Goal: Find contact information: Find contact information

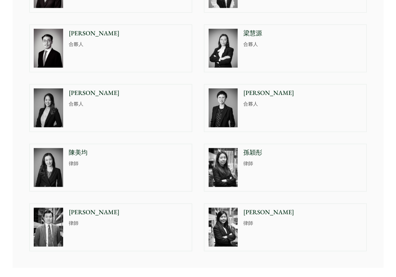
scroll to position [510, 0]
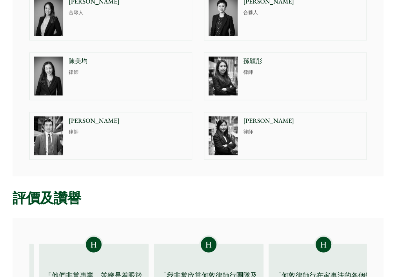
click at [259, 66] on p "孫穎彤" at bounding box center [302, 60] width 119 height 9
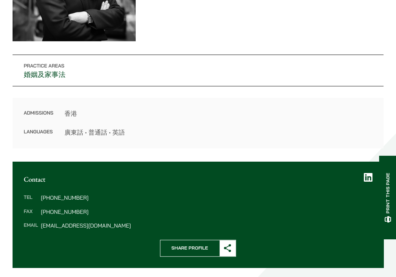
scroll to position [196, 0]
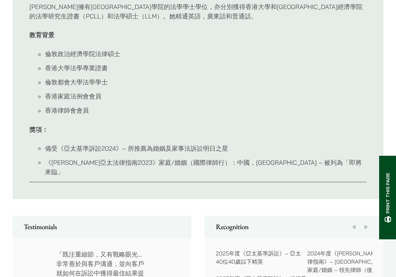
scroll to position [471, 0]
